Goal: Communication & Community: Participate in discussion

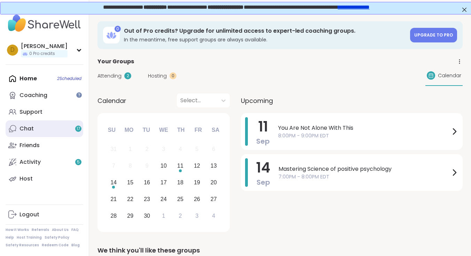
click at [31, 125] on div "Chat 17" at bounding box center [26, 129] width 14 height 8
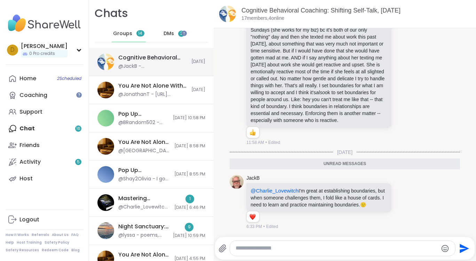
click at [140, 58] on div "Cognitive Behavioral Coaching: Shifting Self-Talk, [DATE]" at bounding box center [152, 58] width 69 height 8
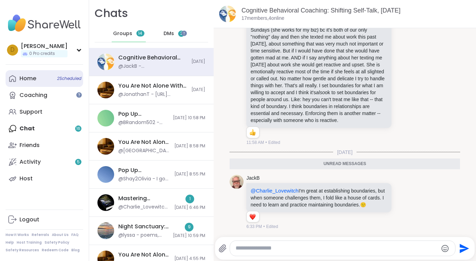
click at [28, 73] on link "Home 2 Scheduled" at bounding box center [45, 78] width 78 height 17
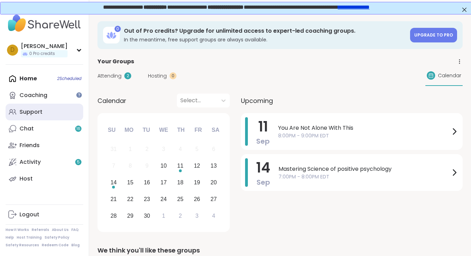
click at [33, 113] on div "Support" at bounding box center [30, 112] width 23 height 8
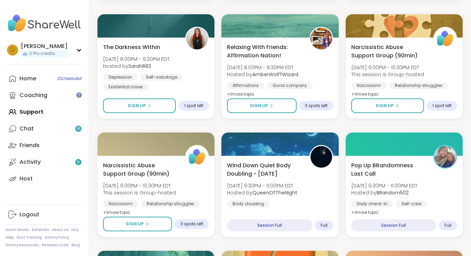
scroll to position [418, 0]
